Goal: Task Accomplishment & Management: Complete application form

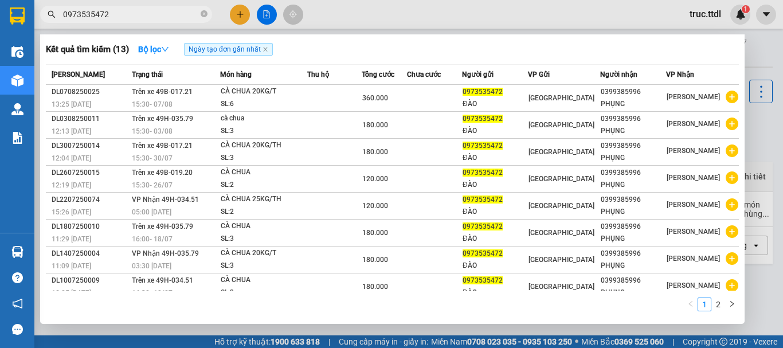
click at [238, 14] on div at bounding box center [391, 174] width 783 height 348
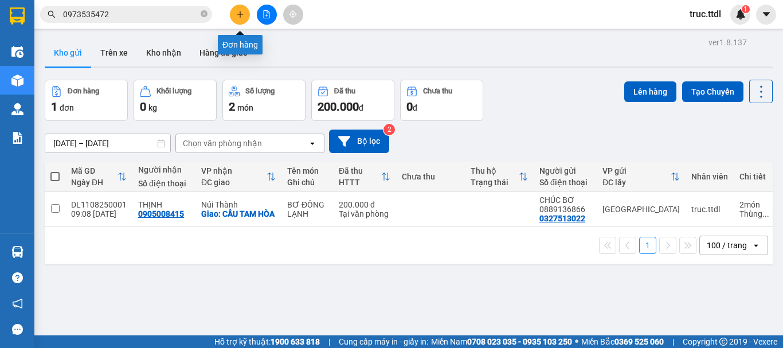
click at [238, 14] on icon "plus" at bounding box center [240, 14] width 8 height 8
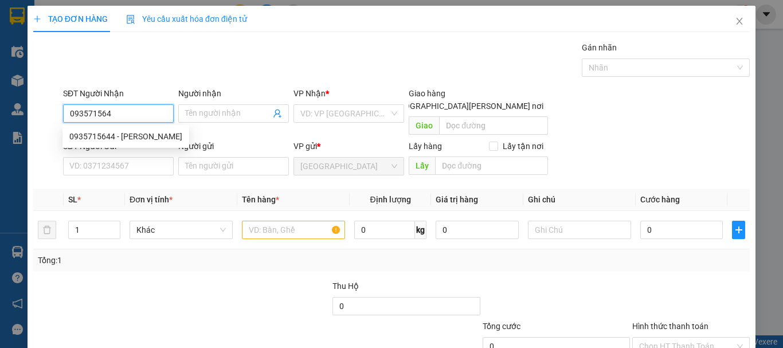
type input "0935715644"
click at [118, 144] on div "0935715644 - [PERSON_NAME]" at bounding box center [125, 136] width 127 height 18
type input "THỦY"
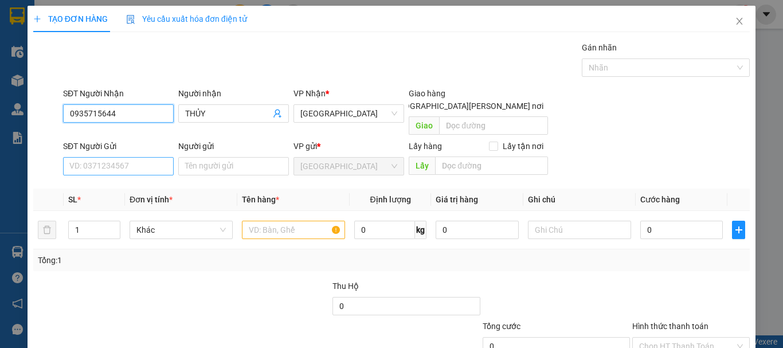
type input "0935715644"
click at [139, 157] on input "SĐT Người Gửi" at bounding box center [118, 166] width 111 height 18
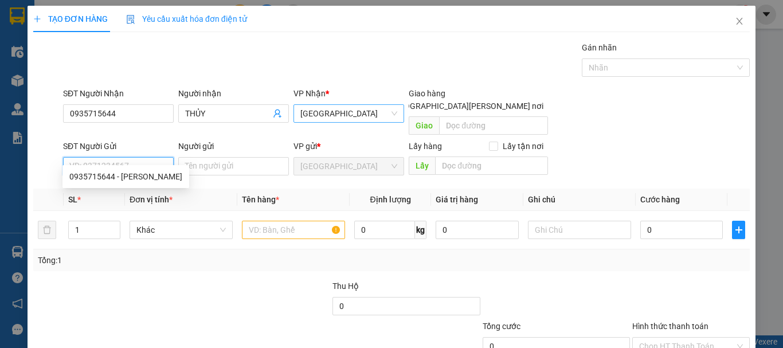
click at [315, 117] on span "[GEOGRAPHIC_DATA]" at bounding box center [348, 113] width 97 height 17
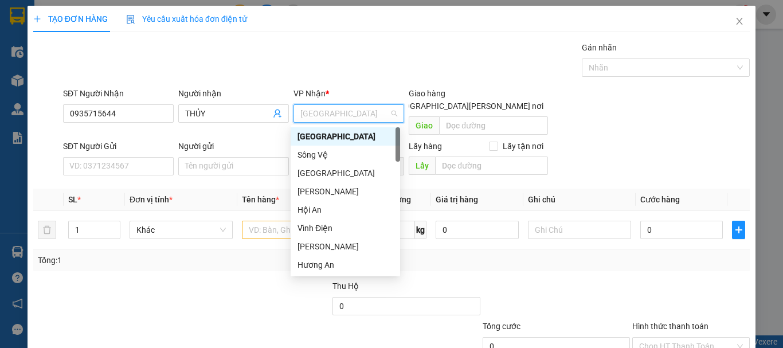
type input "D"
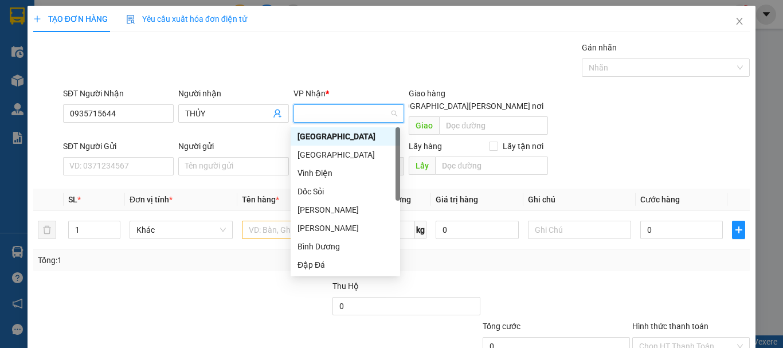
type input "Đ"
click at [317, 152] on div "[GEOGRAPHIC_DATA]" at bounding box center [345, 154] width 96 height 13
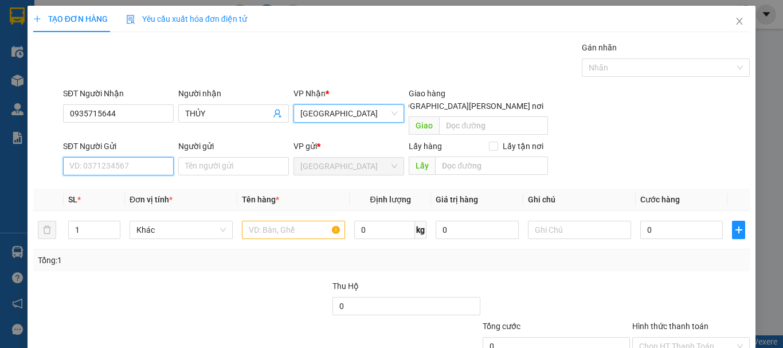
click at [111, 157] on input "SĐT Người Gửi" at bounding box center [118, 166] width 111 height 18
type input "0839606057"
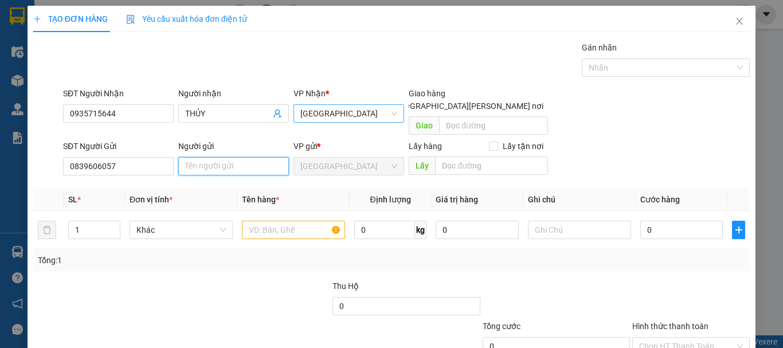
click at [202, 157] on input "Người gửi" at bounding box center [233, 166] width 111 height 18
click at [190, 221] on span "Khác" at bounding box center [180, 229] width 89 height 17
type input "[PERSON_NAME]"
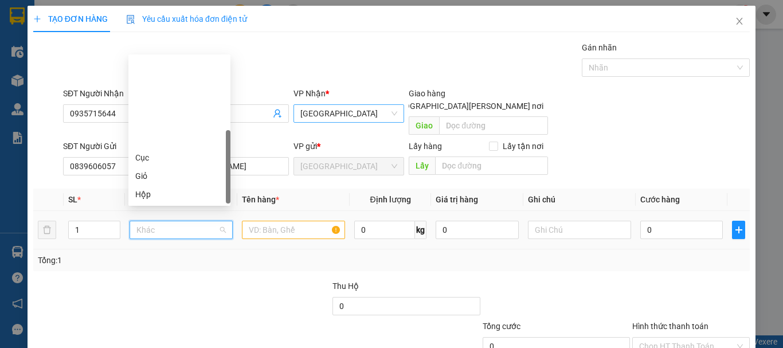
scroll to position [110, 0]
type input "T"
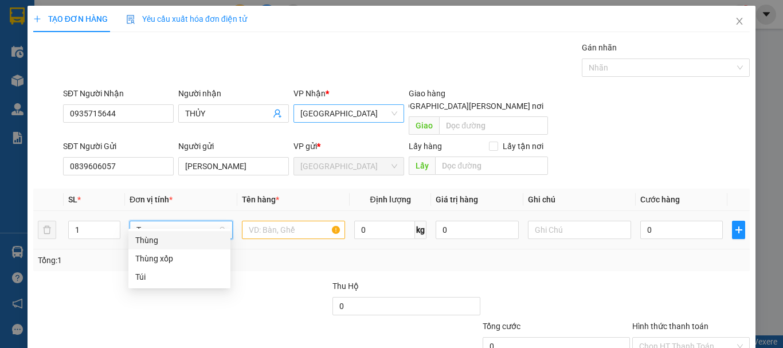
click at [189, 238] on div "Thùng" at bounding box center [179, 240] width 88 height 13
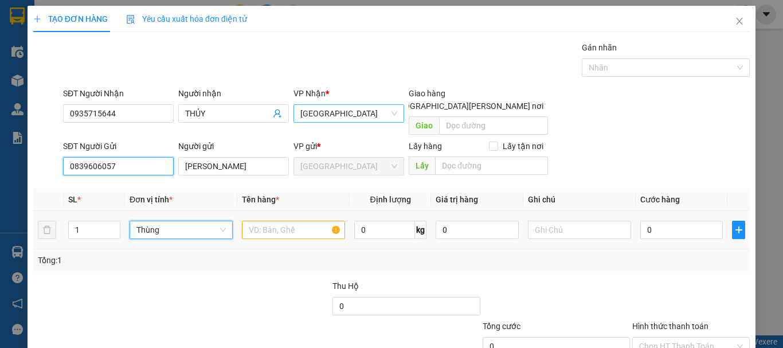
click at [85, 157] on input "0839606057" at bounding box center [118, 166] width 111 height 18
click at [105, 158] on input "0839606057" at bounding box center [118, 166] width 111 height 18
drag, startPoint x: 127, startPoint y: 154, endPoint x: 175, endPoint y: 186, distance: 57.8
click at [128, 157] on input "0839606057" at bounding box center [118, 166] width 111 height 18
click at [261, 224] on input "text" at bounding box center [293, 230] width 103 height 18
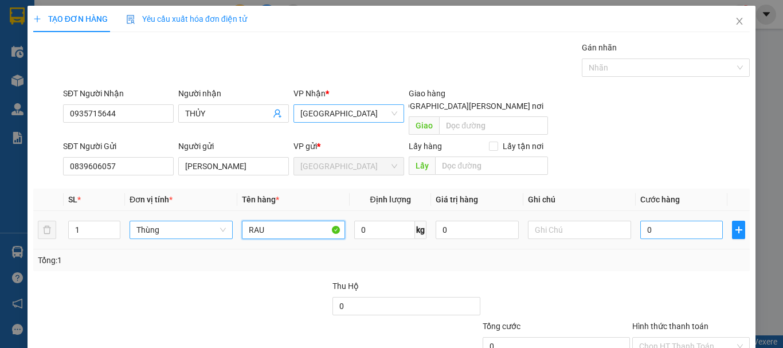
type input "RAU"
click at [646, 221] on input "0" at bounding box center [681, 230] width 83 height 18
type input "5"
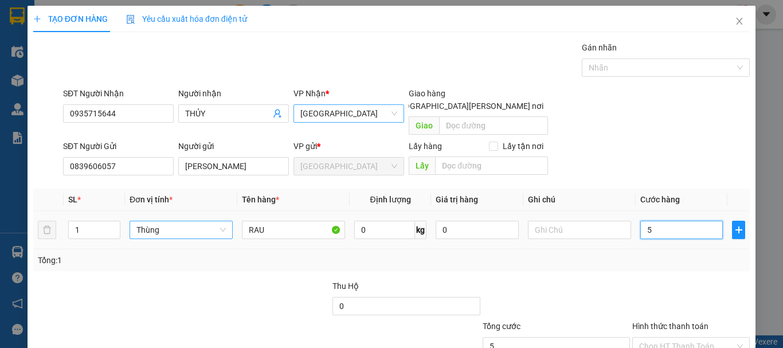
type input "50"
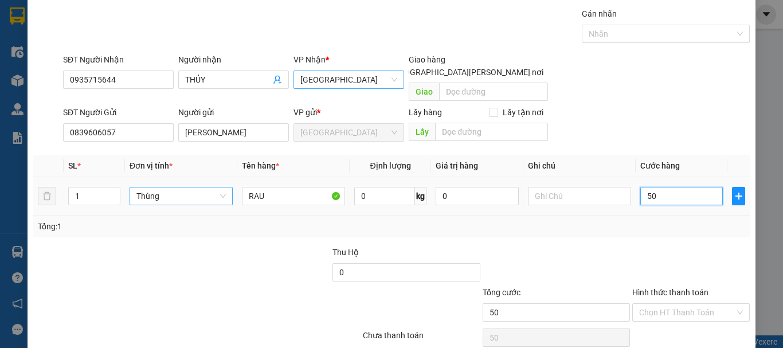
scroll to position [72, 0]
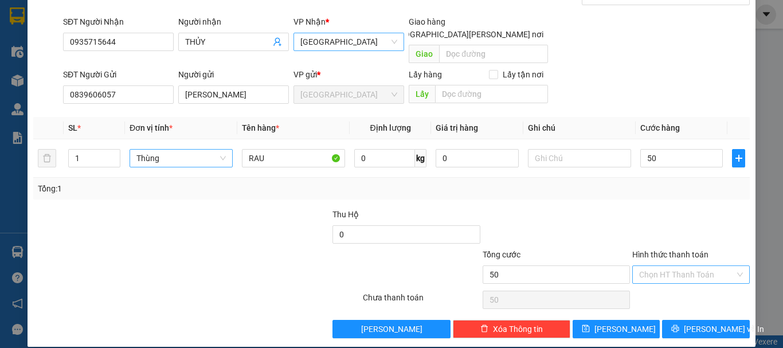
type input "50.000"
click at [641, 266] on input "Hình thức thanh toán" at bounding box center [687, 274] width 96 height 17
click at [638, 278] on div "Tại văn phòng" at bounding box center [684, 284] width 103 height 13
type input "0"
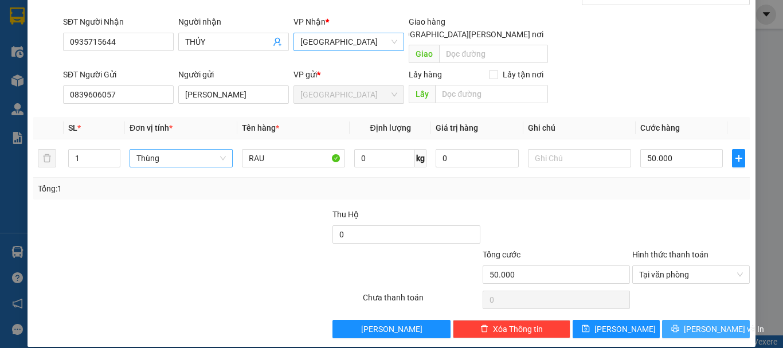
click at [662, 320] on button "[PERSON_NAME] và In" at bounding box center [706, 329] width 88 height 18
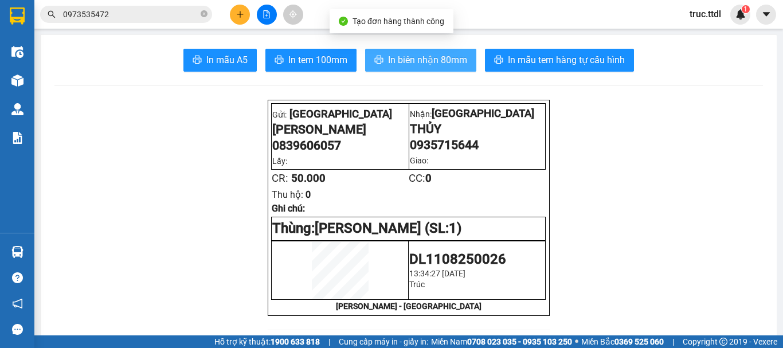
click at [445, 58] on span "In biên nhận 80mm" at bounding box center [427, 60] width 79 height 14
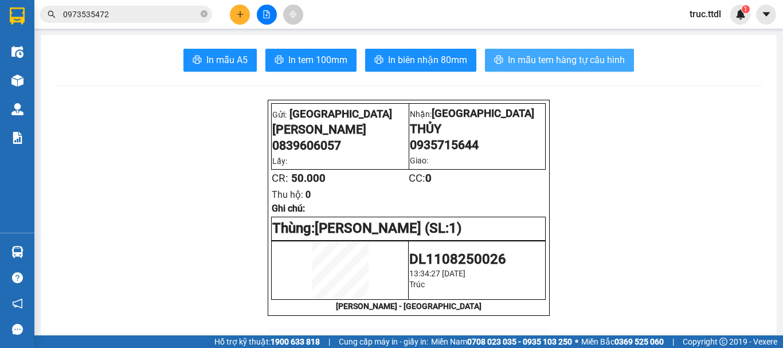
click at [590, 56] on span "In mẫu tem hàng tự cấu hình" at bounding box center [566, 60] width 117 height 14
click at [242, 17] on icon "plus" at bounding box center [240, 14] width 8 height 8
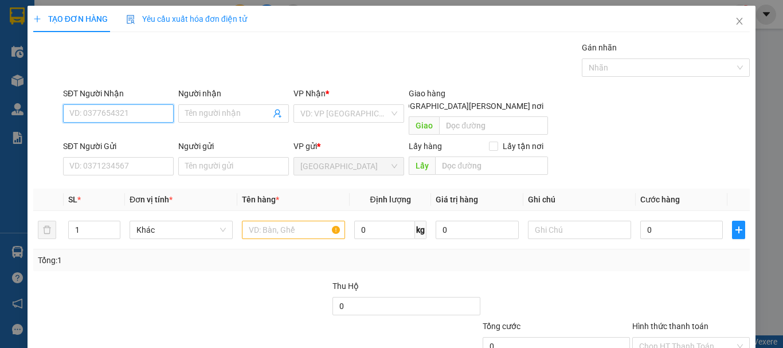
click at [143, 113] on input "SĐT Người Nhận" at bounding box center [118, 113] width 111 height 18
click at [735, 22] on icon "close" at bounding box center [738, 21] width 9 height 9
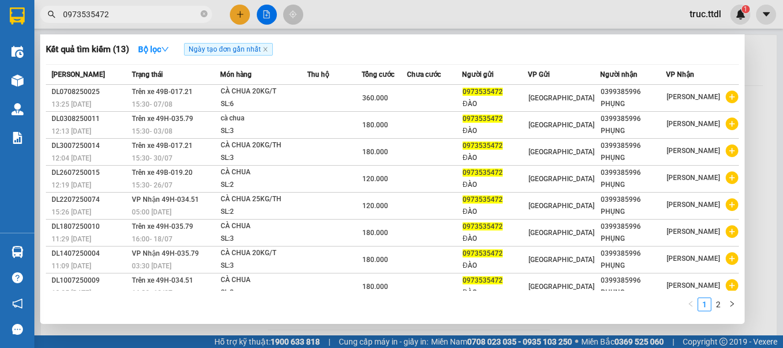
click at [165, 18] on input "0973535472" at bounding box center [130, 14] width 135 height 13
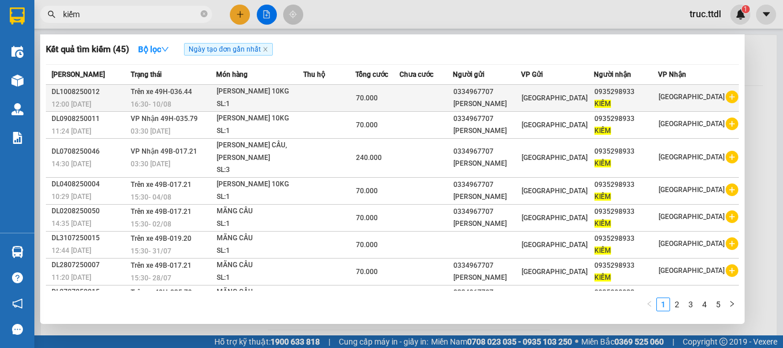
type input "kiếm"
click at [542, 101] on span "[GEOGRAPHIC_DATA]" at bounding box center [554, 98] width 66 height 8
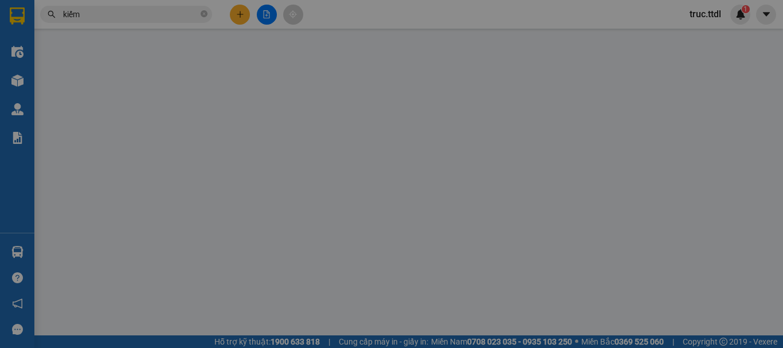
type input "0935298933"
type input "KIẾM"
type input "0334967707"
type input "[PERSON_NAME]"
type input "70.000"
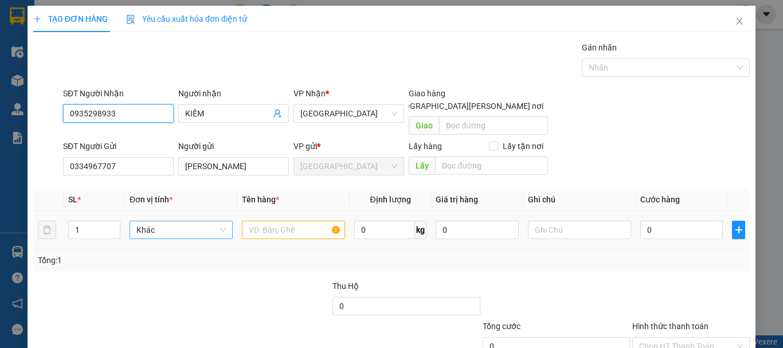
click at [156, 221] on span "Khác" at bounding box center [180, 229] width 89 height 17
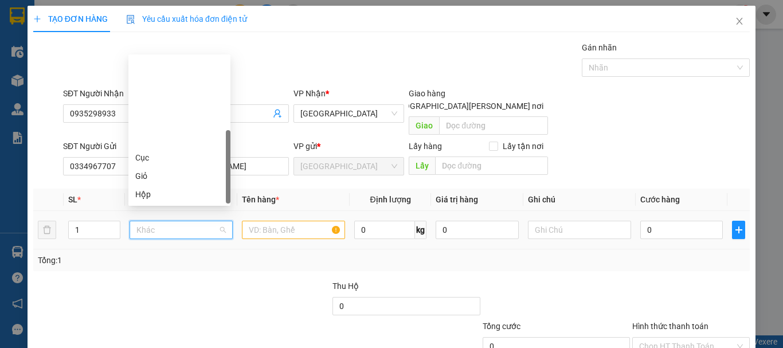
type input "x"
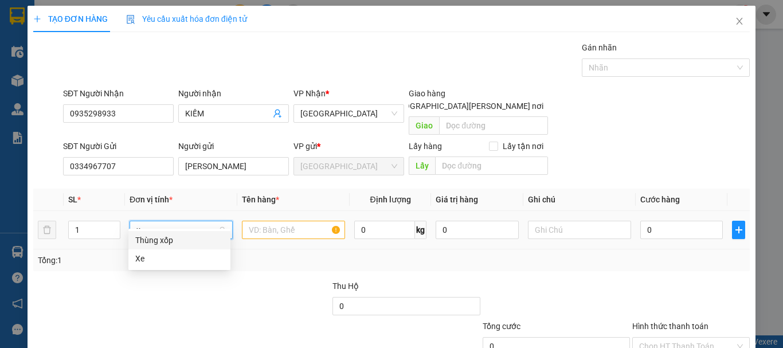
drag, startPoint x: 170, startPoint y: 239, endPoint x: 280, endPoint y: 218, distance: 111.6
click at [171, 239] on div "Thùng xốp" at bounding box center [179, 240] width 88 height 13
click at [294, 221] on input "text" at bounding box center [293, 230] width 103 height 18
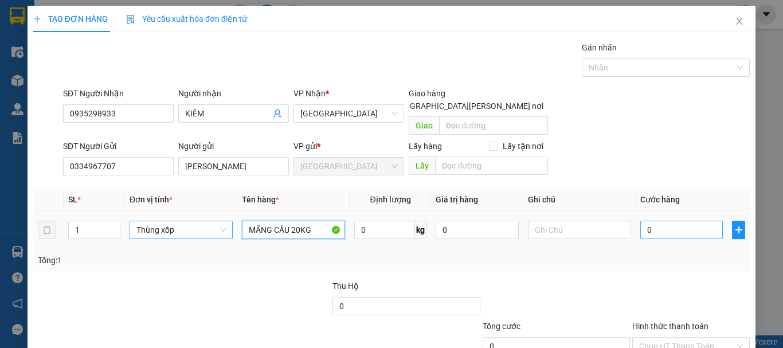
type input "MÃNG CẦU 20KG"
click at [699, 221] on input "0" at bounding box center [681, 230] width 83 height 18
type input "1"
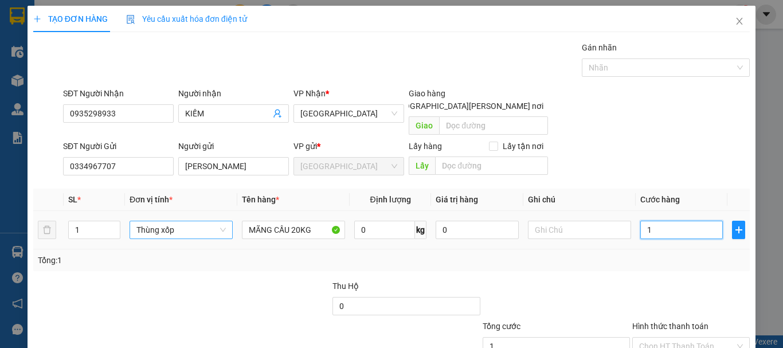
type input "10"
type input "100"
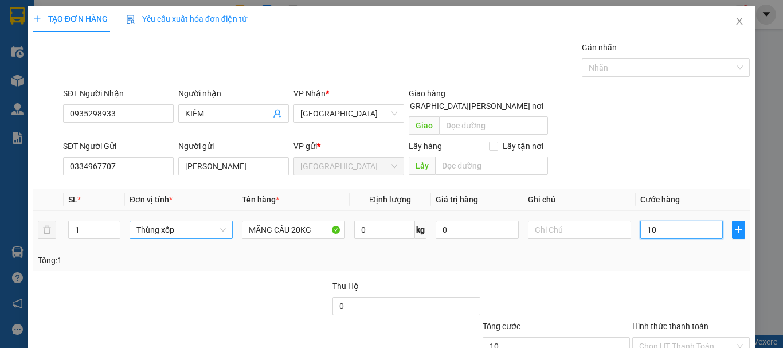
type input "100"
click at [662, 337] on input "Hình thức thanh toán" at bounding box center [687, 345] width 96 height 17
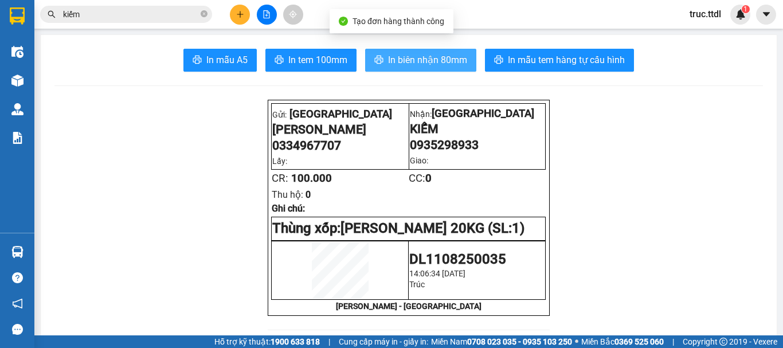
click at [439, 56] on span "In biên nhận 80mm" at bounding box center [427, 60] width 79 height 14
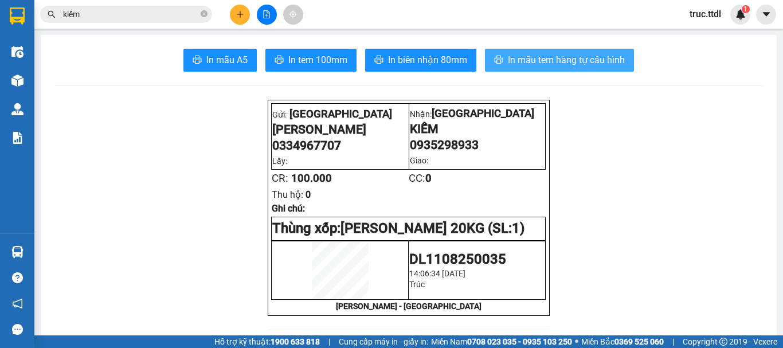
click at [568, 59] on span "In mẫu tem hàng tự cấu hình" at bounding box center [566, 60] width 117 height 14
click at [239, 14] on icon "plus" at bounding box center [240, 14] width 8 height 8
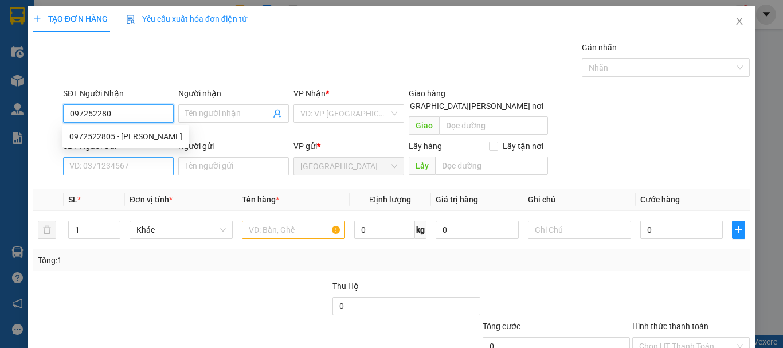
type input "0972522805"
click at [155, 139] on div "0972522805 - [PERSON_NAME]" at bounding box center [125, 136] width 113 height 13
type input "THÚY"
type input "0972522805"
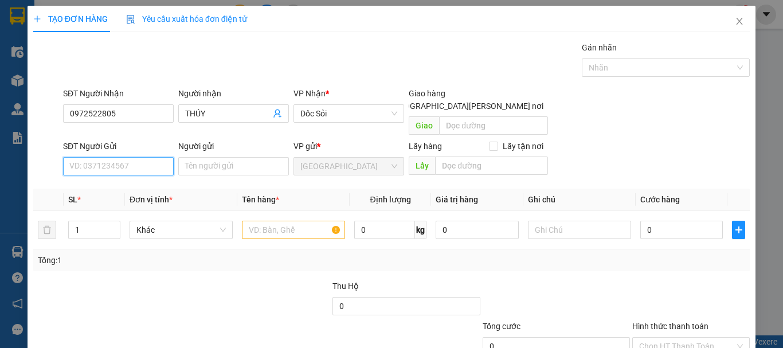
click at [153, 162] on input "SĐT Người Gửi" at bounding box center [118, 166] width 111 height 18
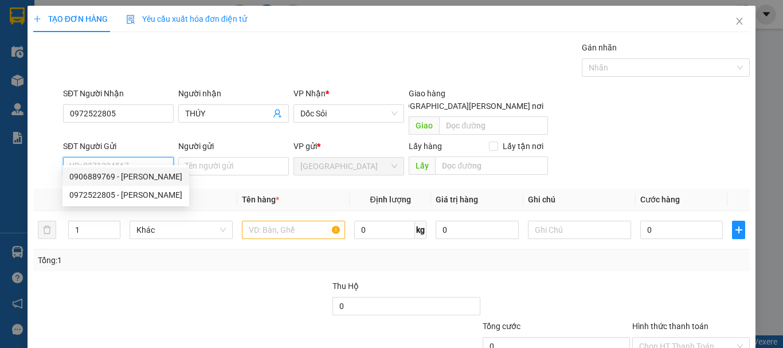
click at [144, 177] on div "0906889769 - [PERSON_NAME]" at bounding box center [125, 176] width 113 height 13
type input "0906889769"
type input "THỦY"
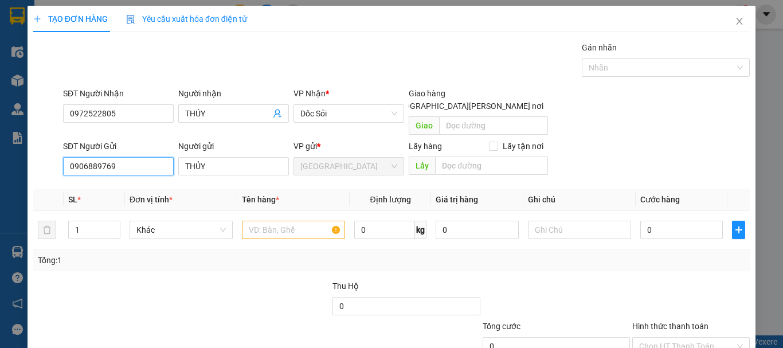
drag, startPoint x: 136, startPoint y: 150, endPoint x: 0, endPoint y: 183, distance: 139.8
click at [0, 183] on div "TẠO ĐƠN HÀNG Yêu cầu xuất [PERSON_NAME] điện tử Transit Pickup Surcharge Ids Tr…" at bounding box center [391, 174] width 783 height 348
click at [197, 221] on span "Khác" at bounding box center [180, 229] width 89 height 17
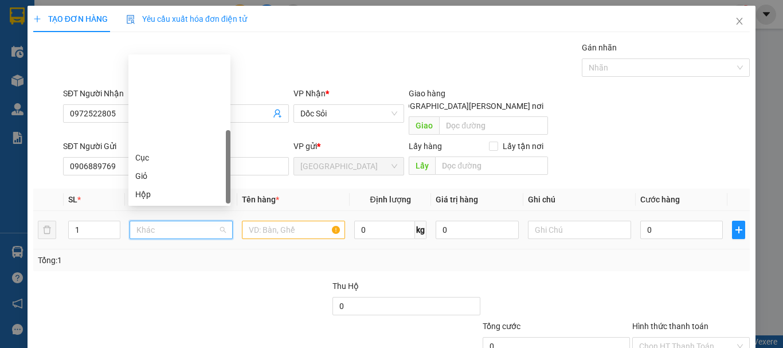
type input "T"
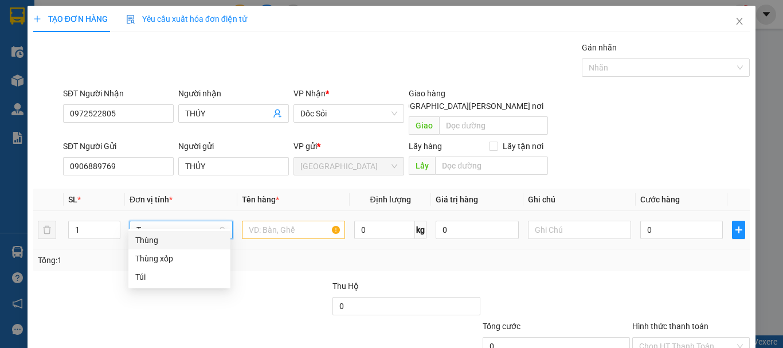
click at [203, 243] on div "Thùng" at bounding box center [179, 240] width 88 height 13
click at [277, 221] on input "text" at bounding box center [293, 230] width 103 height 18
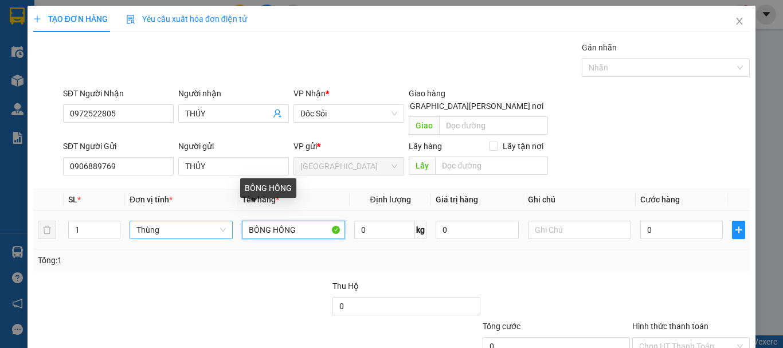
click at [270, 221] on input "BÔNG HỒNG" at bounding box center [293, 230] width 103 height 18
click at [311, 221] on input "BÔNG HỒNG" at bounding box center [293, 230] width 103 height 18
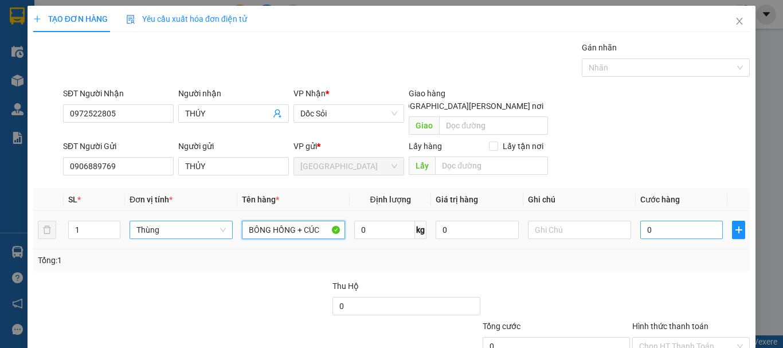
type input "BÔNG HỒNG + CÚC"
click at [650, 225] on input "0" at bounding box center [681, 230] width 83 height 18
click at [650, 262] on div "Transit Pickup Surcharge Ids Transit Deliver Surcharge Ids Transit Deliver Surc…" at bounding box center [391, 225] width 716 height 368
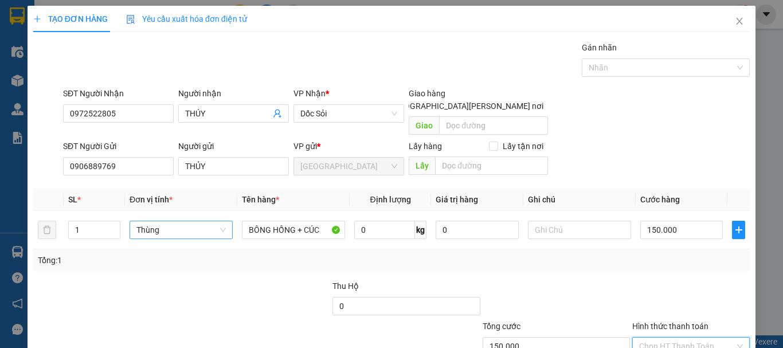
click at [682, 337] on input "Hình thức thanh toán" at bounding box center [687, 345] width 96 height 17
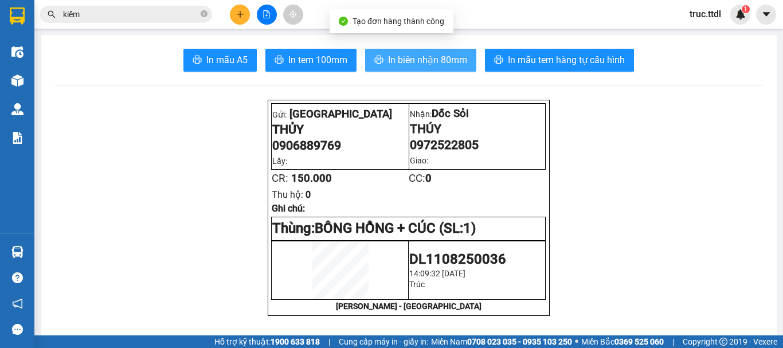
click at [439, 55] on span "In biên nhận 80mm" at bounding box center [427, 60] width 79 height 14
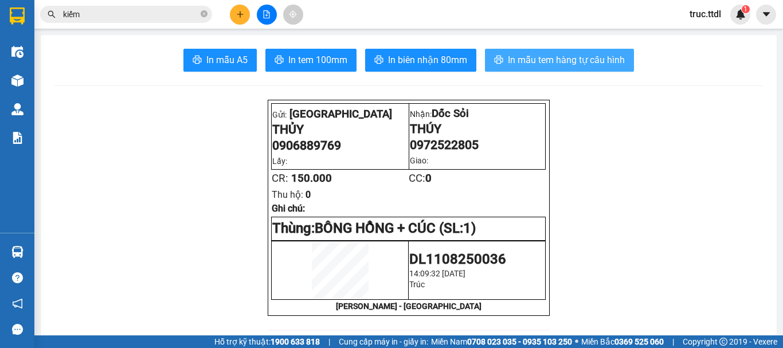
click at [536, 53] on span "In mẫu tem hàng tự cấu hình" at bounding box center [566, 60] width 117 height 14
click at [246, 16] on button at bounding box center [240, 15] width 20 height 20
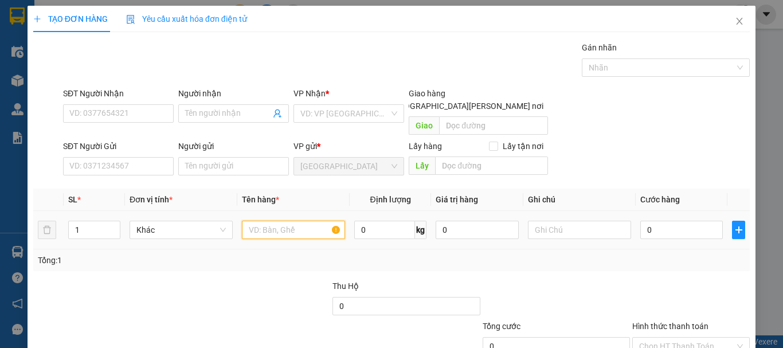
click at [301, 221] on input "text" at bounding box center [293, 230] width 103 height 18
click at [77, 115] on input "SĐT Người Nhận" at bounding box center [118, 113] width 111 height 18
click at [84, 118] on input "0905552061" at bounding box center [118, 113] width 111 height 18
click at [146, 111] on input "0905552061" at bounding box center [118, 113] width 111 height 18
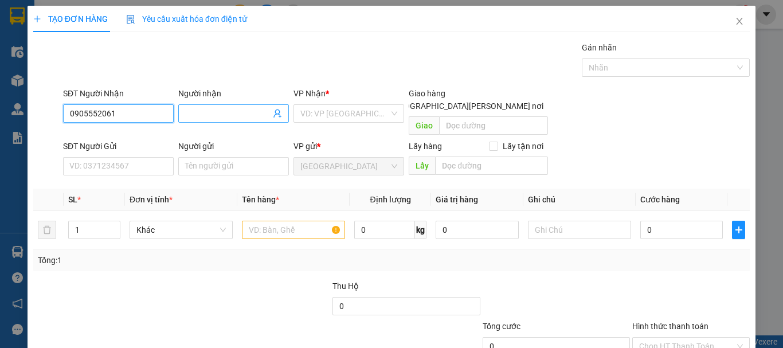
type input "0905552061"
click at [237, 117] on input "Người nhận" at bounding box center [227, 113] width 85 height 13
type input "[PERSON_NAME]"
click at [316, 109] on input "search" at bounding box center [344, 113] width 89 height 17
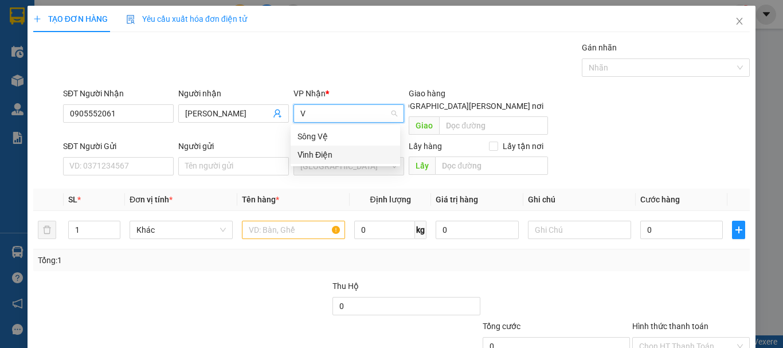
type input "V"
click at [349, 164] on body "Kết quả [PERSON_NAME] ( 45 ) Bộ lọc Ngày tạo [PERSON_NAME] nhất Mã ĐH Trạng thá…" at bounding box center [391, 174] width 783 height 348
click at [366, 116] on input "search" at bounding box center [344, 113] width 89 height 17
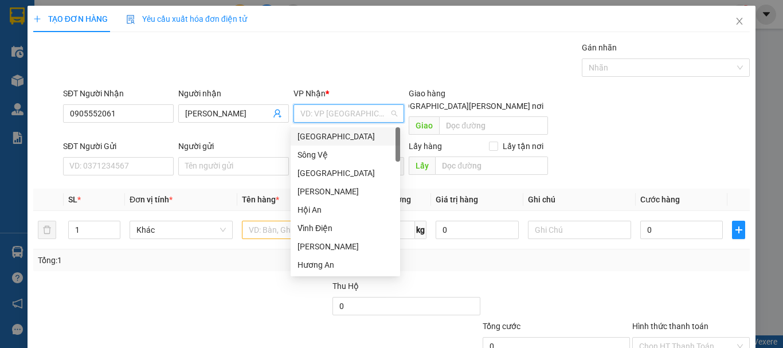
type input "V"
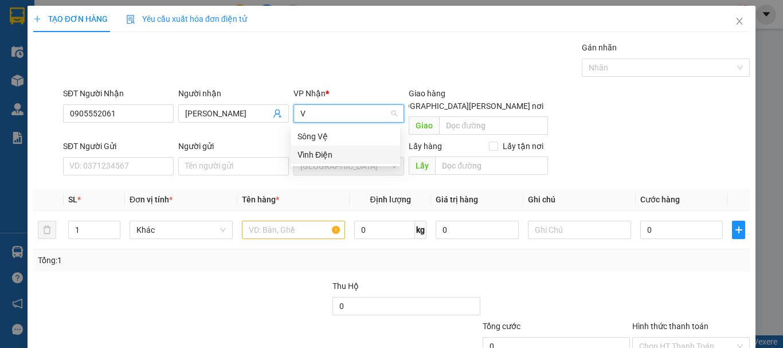
click at [341, 157] on div "Vĩnh Điện" at bounding box center [345, 154] width 96 height 13
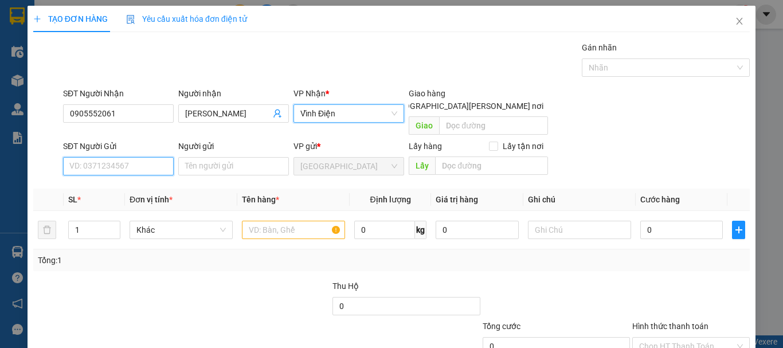
click at [120, 157] on input "SĐT Người Gửi" at bounding box center [118, 166] width 111 height 18
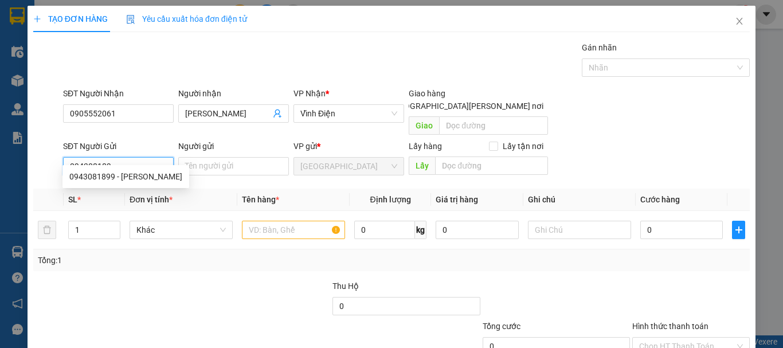
type input "0943081899"
click at [127, 178] on div "0943081899 - [PERSON_NAME]" at bounding box center [125, 176] width 113 height 13
type input "OANH"
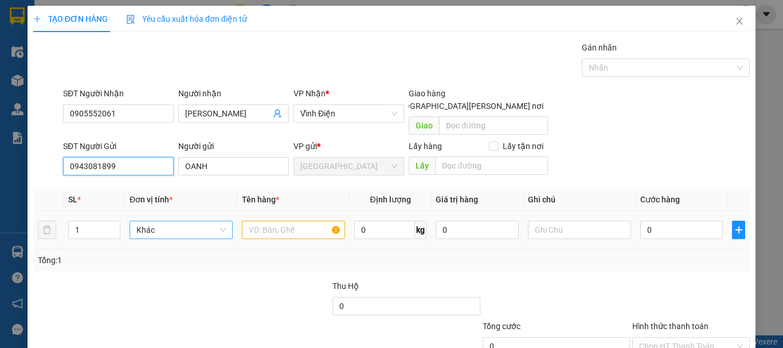
click at [202, 223] on span "Khác" at bounding box center [180, 229] width 89 height 17
type input "0943081899"
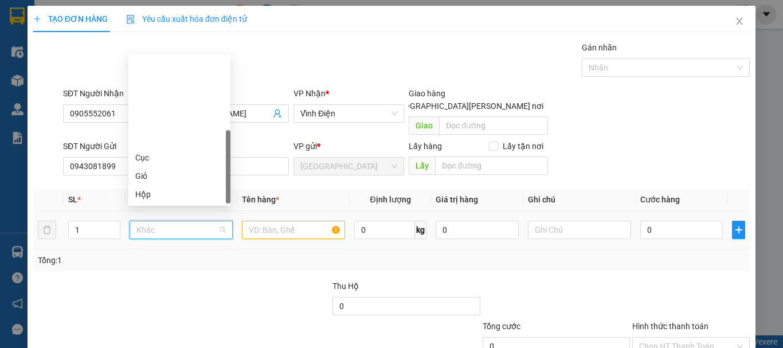
type input "B"
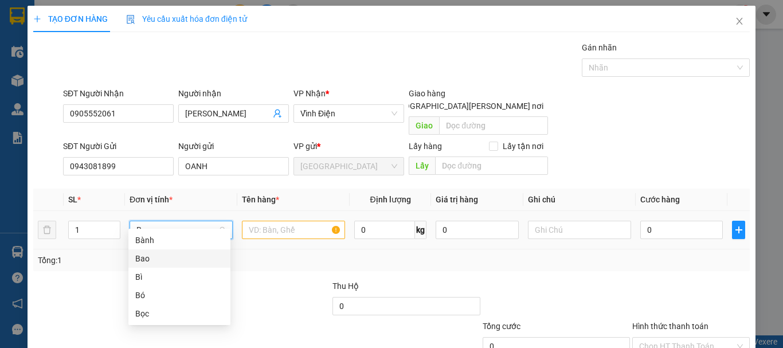
click at [175, 256] on div "Bao" at bounding box center [179, 258] width 88 height 13
click at [290, 221] on input "text" at bounding box center [293, 230] width 103 height 18
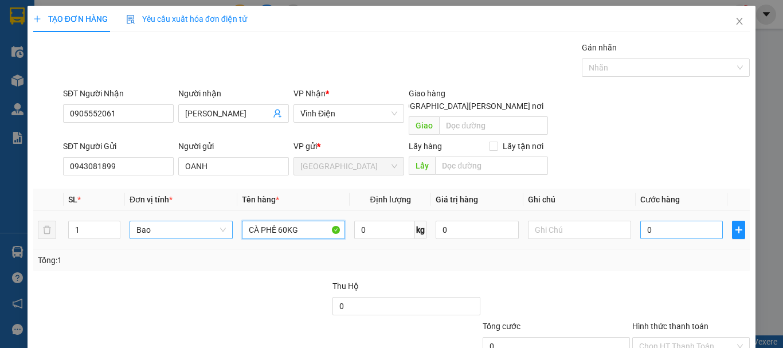
type input "CÀ PHÊ 60KG"
drag, startPoint x: 675, startPoint y: 215, endPoint x: 670, endPoint y: 209, distance: 8.1
click at [674, 221] on input "0" at bounding box center [681, 230] width 83 height 18
type input "1"
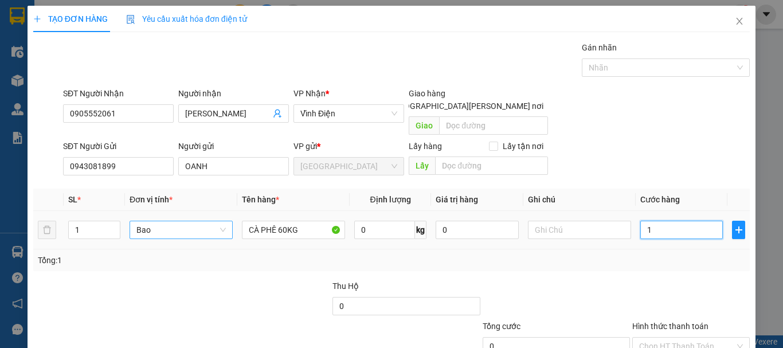
type input "1"
type input "12"
type input "120"
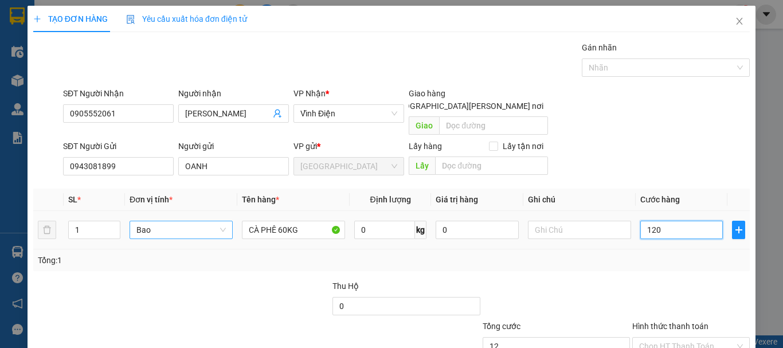
type input "120"
type input "120.000"
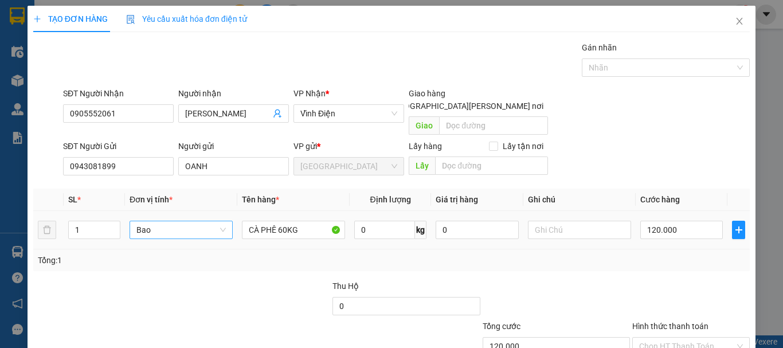
click at [666, 254] on div "Tổng: 1" at bounding box center [391, 260] width 707 height 13
click at [709, 337] on input "Hình thức thanh toán" at bounding box center [687, 345] width 96 height 17
click at [687, 280] on div at bounding box center [691, 300] width 120 height 40
click at [700, 337] on input "Hình thức thanh toán" at bounding box center [687, 345] width 96 height 17
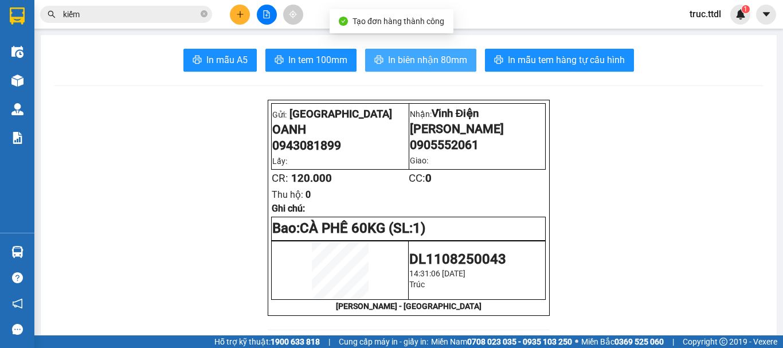
click at [450, 60] on span "In biên nhận 80mm" at bounding box center [427, 60] width 79 height 14
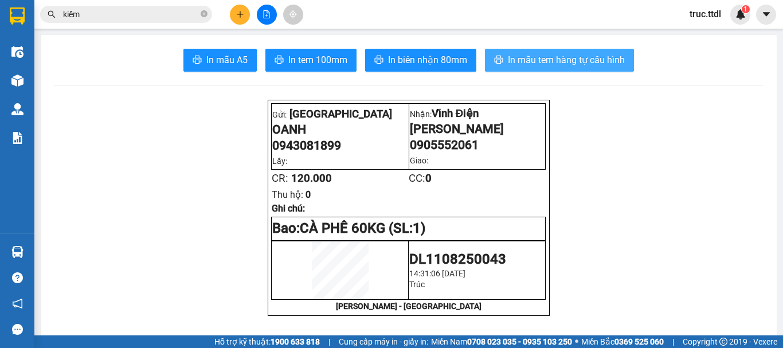
click at [562, 57] on span "In mẫu tem hàng tự cấu hình" at bounding box center [566, 60] width 117 height 14
click at [248, 15] on button at bounding box center [240, 15] width 20 height 20
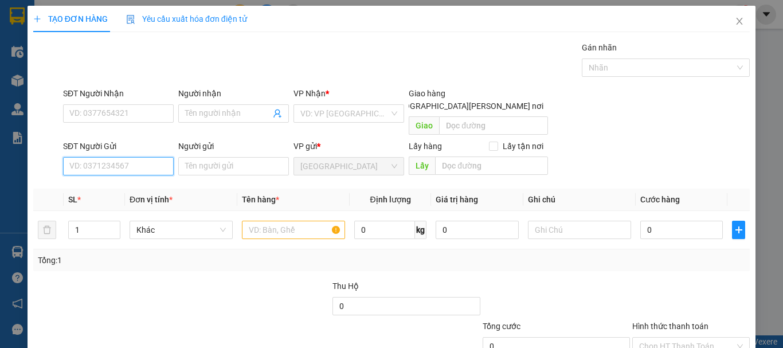
click at [149, 157] on input "SĐT Người Gửi" at bounding box center [118, 166] width 111 height 18
type input "0357553108"
click at [146, 175] on div "0357553108 - [PERSON_NAME]" at bounding box center [125, 176] width 113 height 13
type input "TRINH"
type input "0357553108"
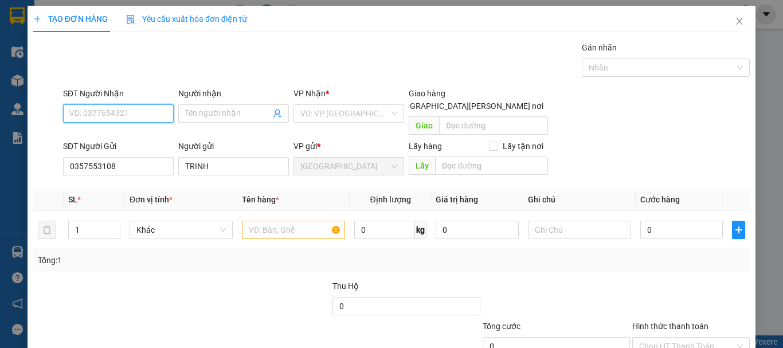
click at [147, 113] on input "SĐT Người Nhận" at bounding box center [118, 113] width 111 height 18
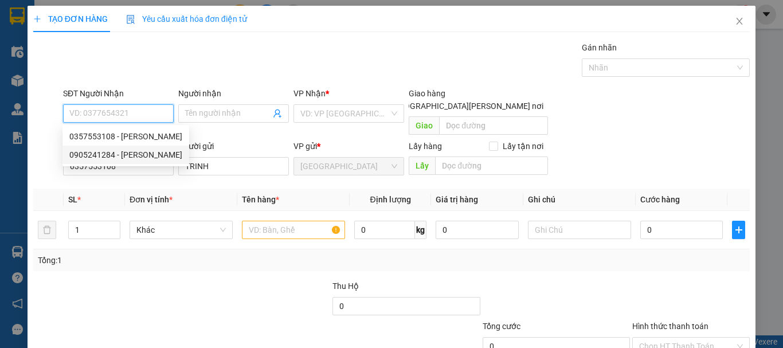
drag, startPoint x: 152, startPoint y: 151, endPoint x: 156, endPoint y: 170, distance: 19.3
click at [152, 152] on div "0905241284 - [PERSON_NAME]" at bounding box center [125, 154] width 113 height 13
type input "0905241284"
type input "[PERSON_NAME]"
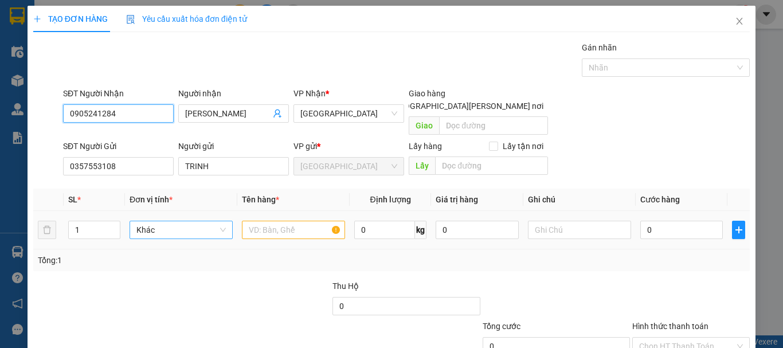
click at [172, 224] on span "Khác" at bounding box center [180, 229] width 89 height 17
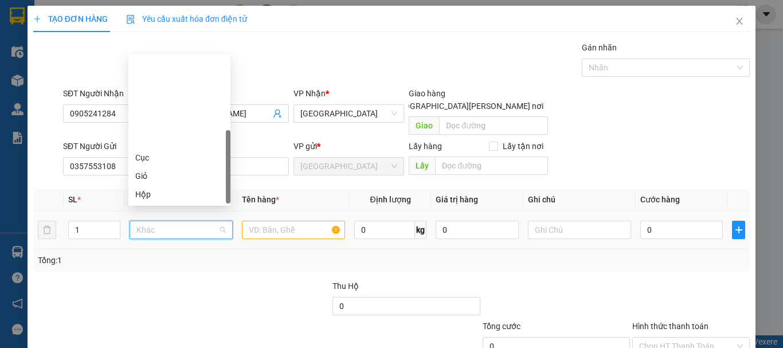
type input "T"
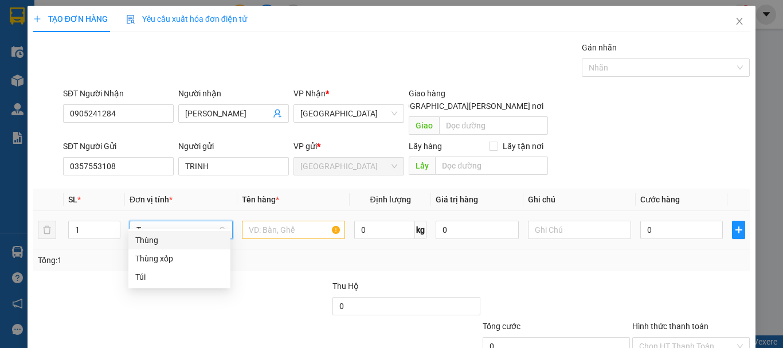
click at [174, 235] on div "Thùng" at bounding box center [179, 240] width 88 height 13
click at [264, 221] on input "text" at bounding box center [293, 230] width 103 height 18
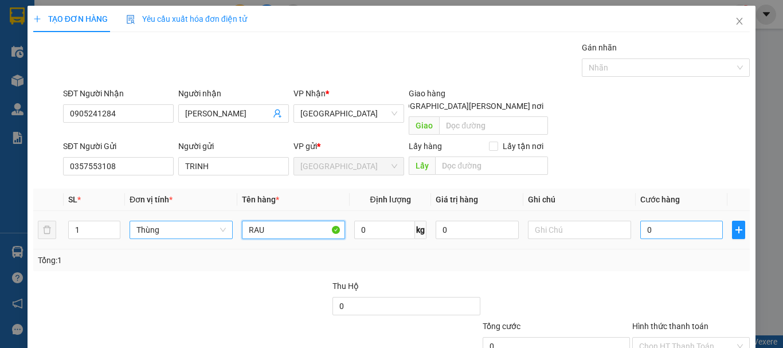
type input "RAU"
click at [670, 225] on input "0" at bounding box center [681, 230] width 83 height 18
type input "8"
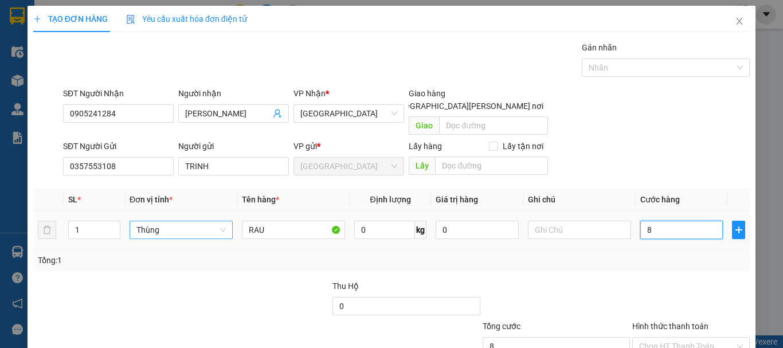
type input "80"
type input "80.000"
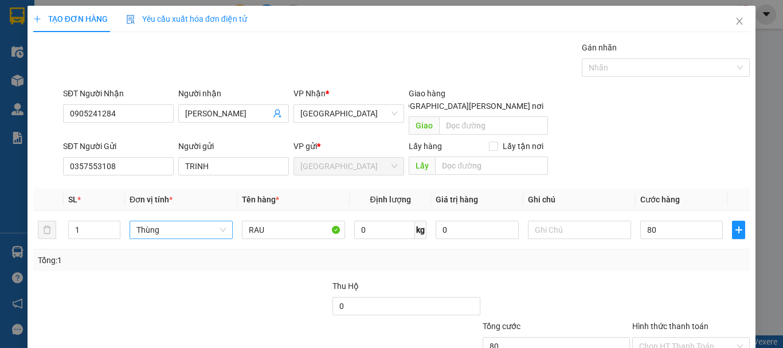
type input "80.000"
click at [670, 254] on div "Tổng: 1" at bounding box center [391, 260] width 716 height 22
click at [680, 337] on input "Hình thức thanh toán" at bounding box center [687, 345] width 96 height 17
drag, startPoint x: 686, startPoint y: 323, endPoint x: 666, endPoint y: 275, distance: 51.6
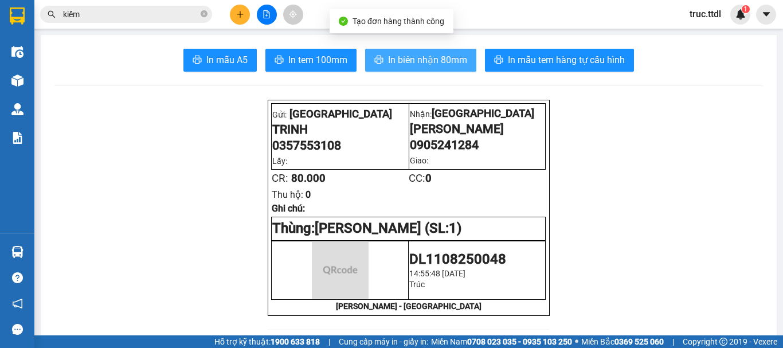
click at [408, 60] on span "In biên nhận 80mm" at bounding box center [427, 60] width 79 height 14
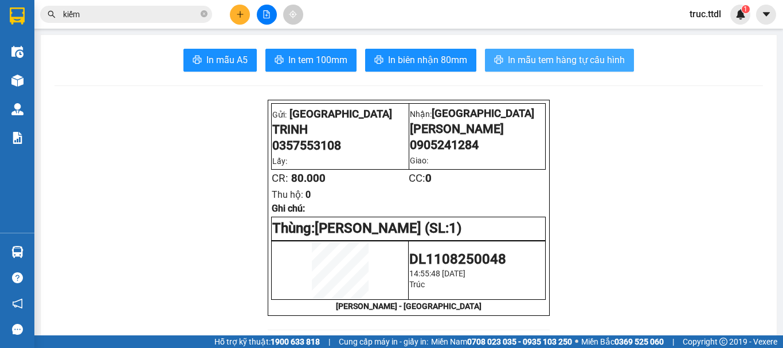
click at [557, 62] on span "In mẫu tem hàng tự cấu hình" at bounding box center [566, 60] width 117 height 14
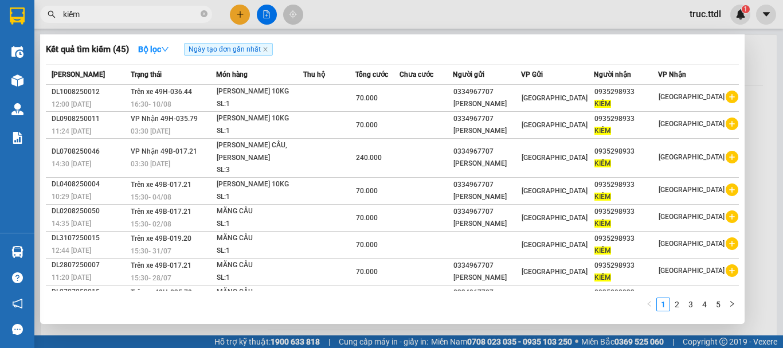
drag, startPoint x: 144, startPoint y: 14, endPoint x: 37, endPoint y: 29, distance: 108.2
click at [37, 25] on div "Kết quả [PERSON_NAME] ( 45 ) Bộ lọc Ngày tạo [PERSON_NAME] nhất Mã ĐH Trạng thá…" at bounding box center [111, 15] width 223 height 20
type input "K"
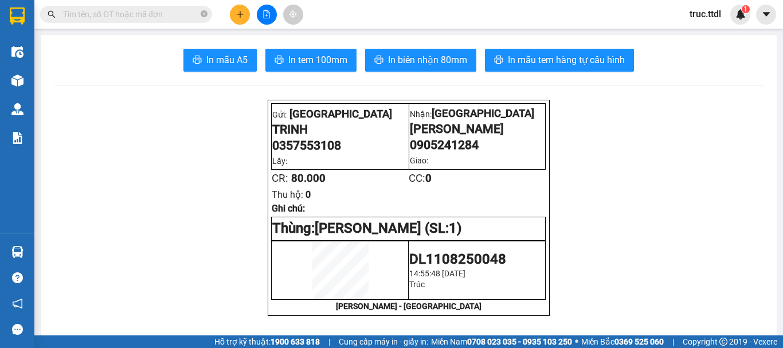
type input "="
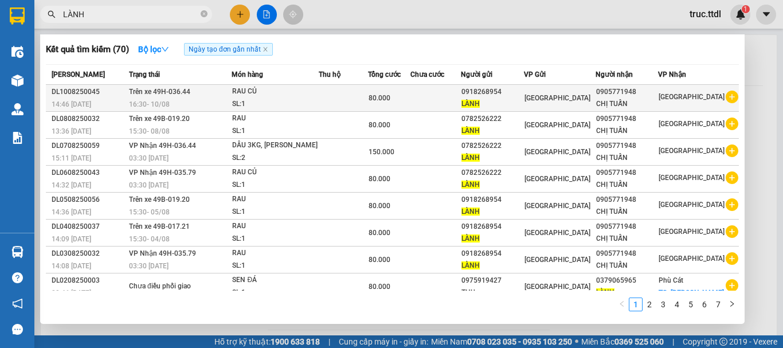
type input "LÀNH"
click at [557, 104] on div "[GEOGRAPHIC_DATA]" at bounding box center [559, 98] width 70 height 13
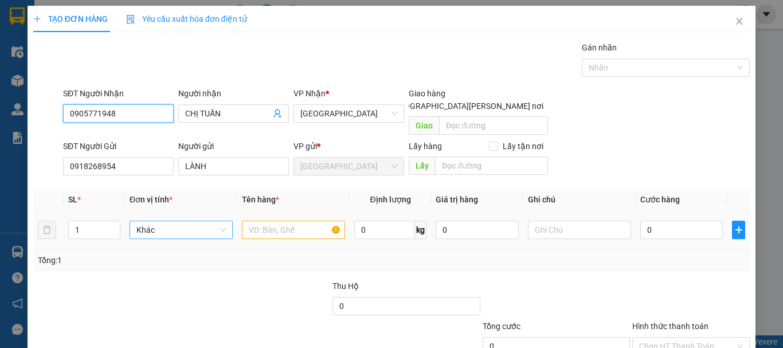
click at [180, 221] on span "Khác" at bounding box center [180, 229] width 89 height 17
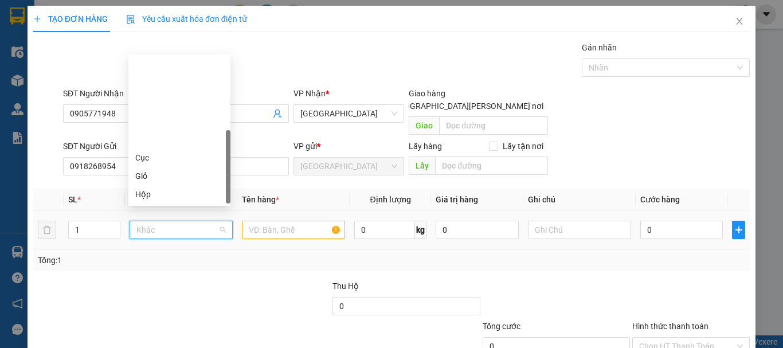
type input "T"
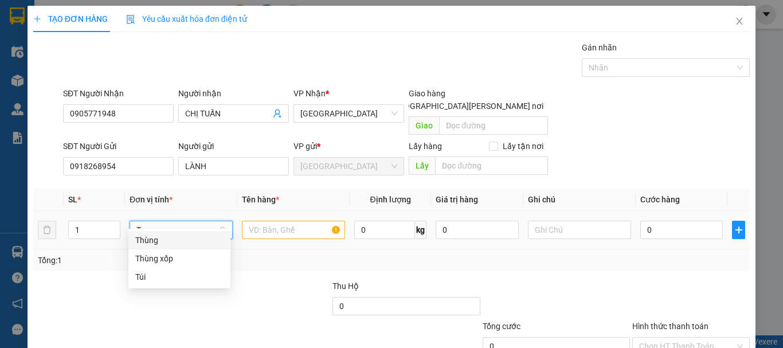
click at [194, 241] on div "Thùng" at bounding box center [179, 240] width 88 height 13
click at [292, 224] on input "text" at bounding box center [293, 230] width 103 height 18
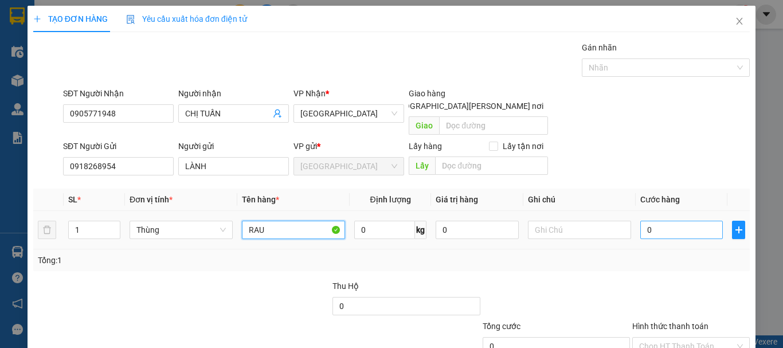
type input "RAU"
click at [664, 221] on input "0" at bounding box center [681, 230] width 83 height 18
type input "8"
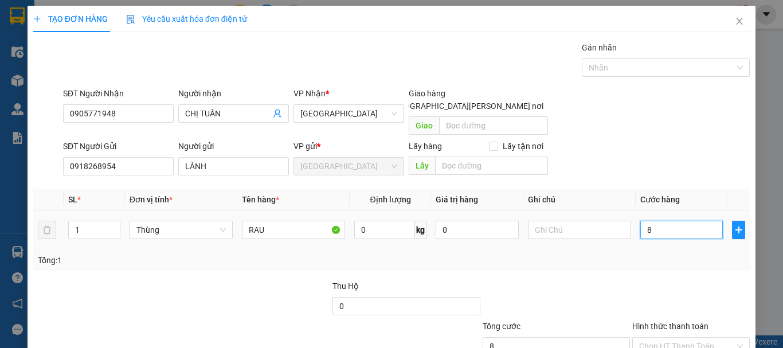
type input "80"
type input "80.000"
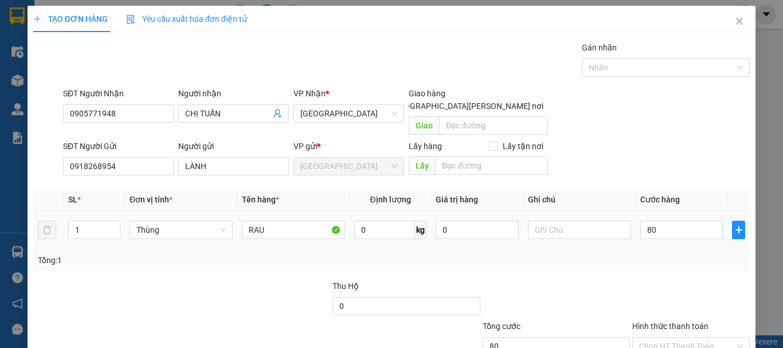
type input "80.000"
drag, startPoint x: 702, startPoint y: 265, endPoint x: 733, endPoint y: 284, distance: 36.6
click at [706, 265] on div "Transit Pickup Surcharge Ids Transit Deliver Surcharge Ids Transit Deliver Surc…" at bounding box center [391, 225] width 716 height 368
click at [689, 337] on input "Hình thức thanh toán" at bounding box center [687, 345] width 96 height 17
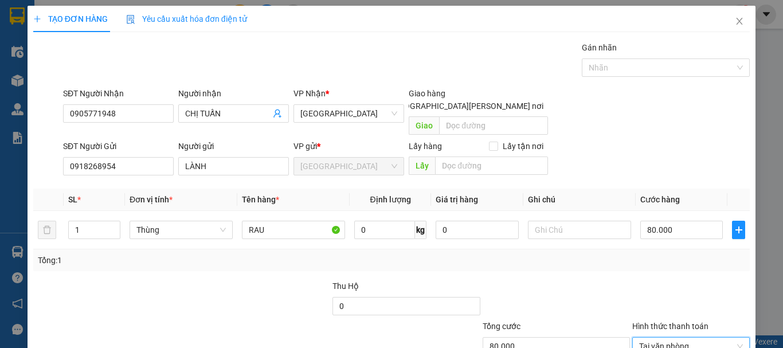
click at [706, 325] on div "TẠO ĐƠN HÀNG Yêu cầu xuất [PERSON_NAME] điện tử Transit Pickup Surcharge Ids Tr…" at bounding box center [392, 212] width 728 height 413
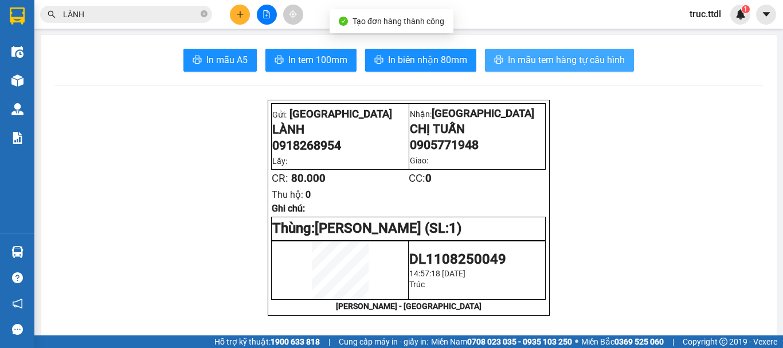
click at [545, 61] on span "In mẫu tem hàng tự cấu hình" at bounding box center [566, 60] width 117 height 14
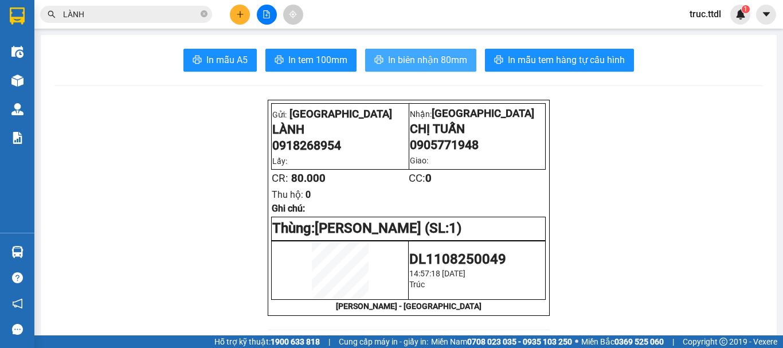
click at [454, 61] on span "In biên nhận 80mm" at bounding box center [427, 60] width 79 height 14
click at [170, 15] on input "LÀNH" at bounding box center [130, 14] width 135 height 13
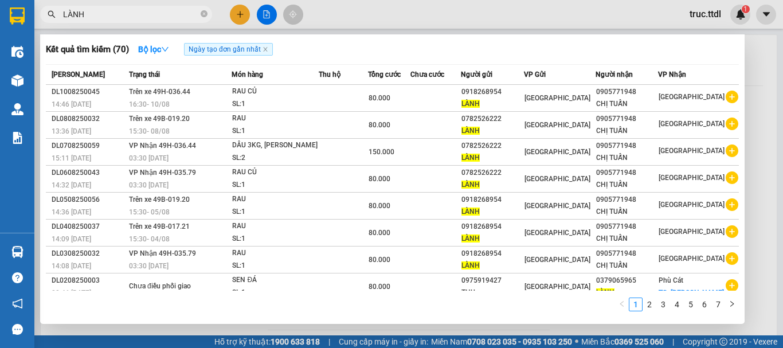
click at [170, 15] on input "LÀNH" at bounding box center [130, 14] width 135 height 13
paste input "0981493919"
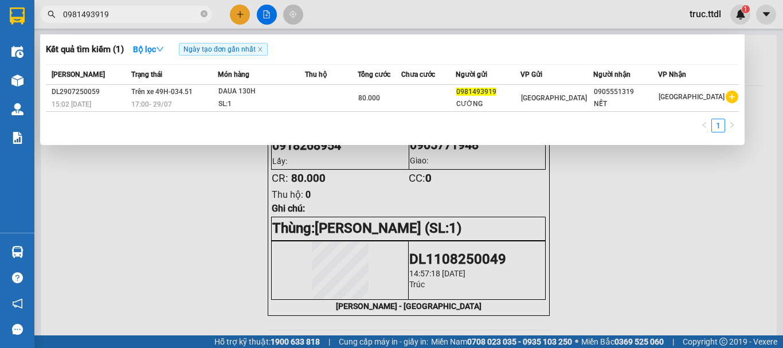
drag, startPoint x: 123, startPoint y: 11, endPoint x: 0, endPoint y: 40, distance: 126.5
click at [0, 40] on section "Kết quả [PERSON_NAME] ( 1 ) Bộ lọc Ngày tạo [PERSON_NAME] nhất Mã ĐH Trạng thái…" at bounding box center [391, 174] width 783 height 348
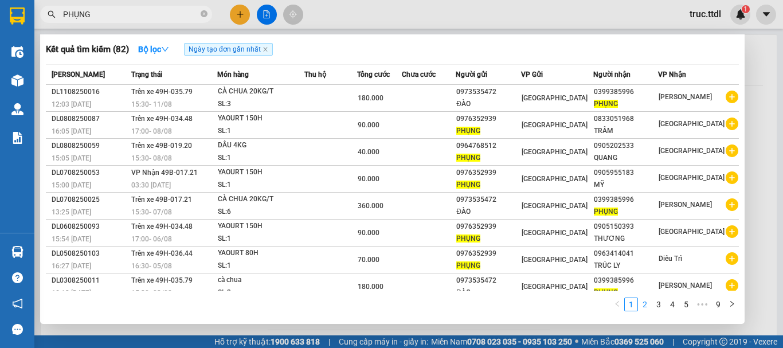
click at [643, 305] on link "2" at bounding box center [644, 304] width 13 height 13
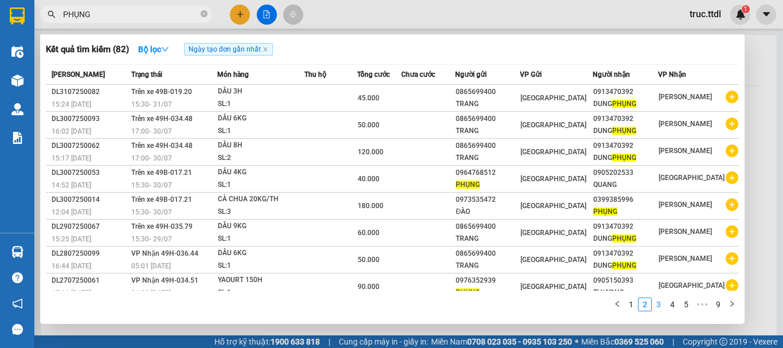
click at [656, 307] on link "3" at bounding box center [658, 304] width 13 height 13
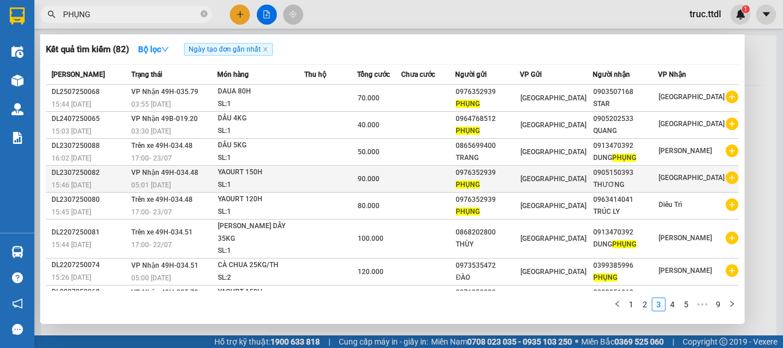
click at [402, 166] on td "90.000" at bounding box center [379, 179] width 45 height 27
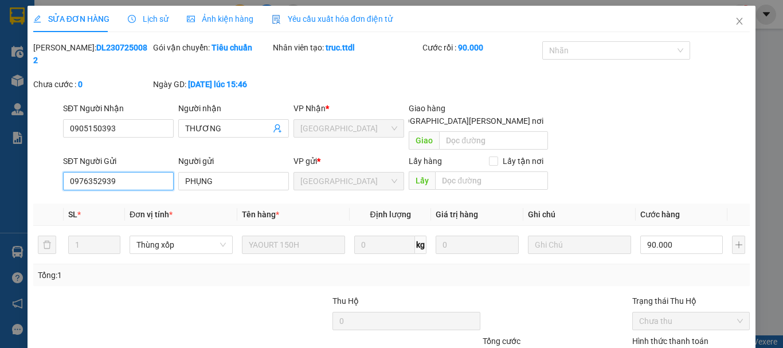
drag, startPoint x: 144, startPoint y: 158, endPoint x: 5, endPoint y: 175, distance: 140.8
click at [5, 175] on div "SỬA ĐƠN HÀNG Lịch sử [PERSON_NAME] hàng Yêu cầu xuất [PERSON_NAME] điện tử Tota…" at bounding box center [391, 174] width 783 height 348
click at [734, 19] on icon "close" at bounding box center [738, 21] width 9 height 9
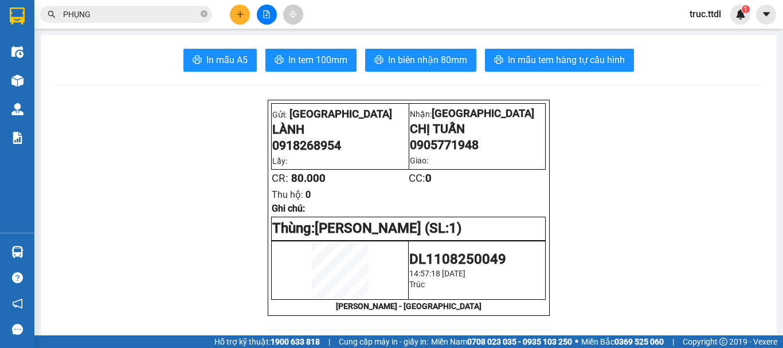
click at [152, 17] on input "PHỤNG" at bounding box center [130, 14] width 135 height 13
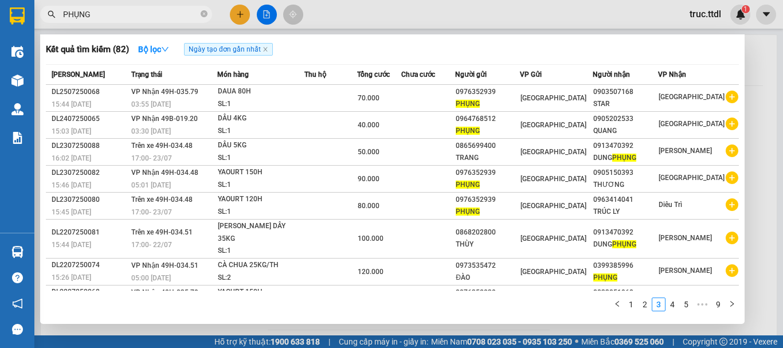
click at [152, 17] on input "PHỤNG" at bounding box center [130, 14] width 135 height 13
paste input "0976352939"
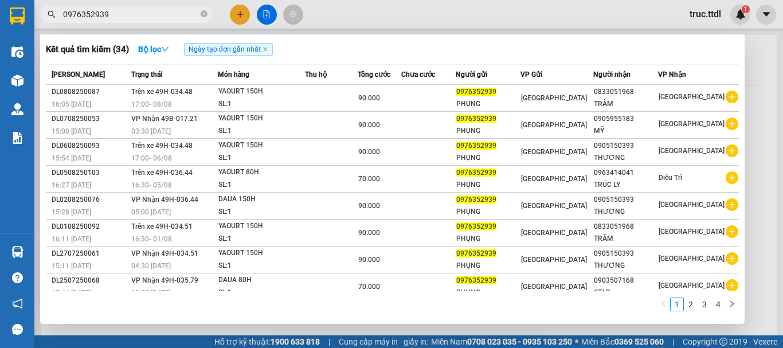
type input "0976352939"
